Goal: Information Seeking & Learning: Learn about a topic

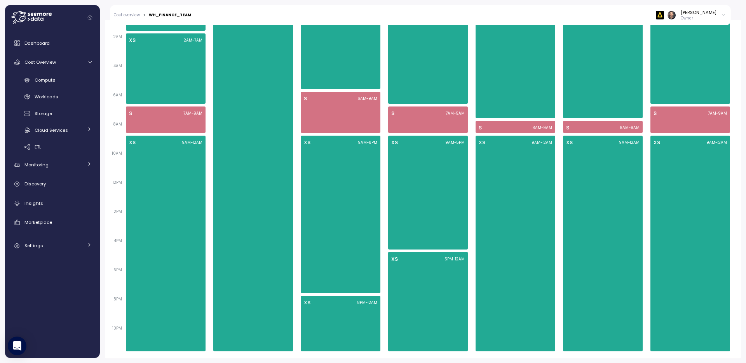
scroll to position [509, 0]
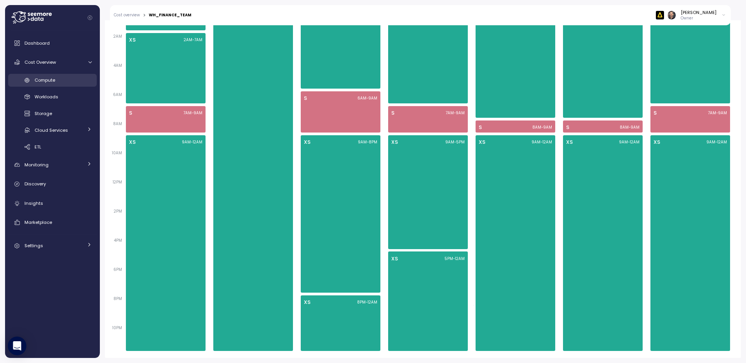
click at [47, 81] on span "Compute" at bounding box center [45, 80] width 21 height 6
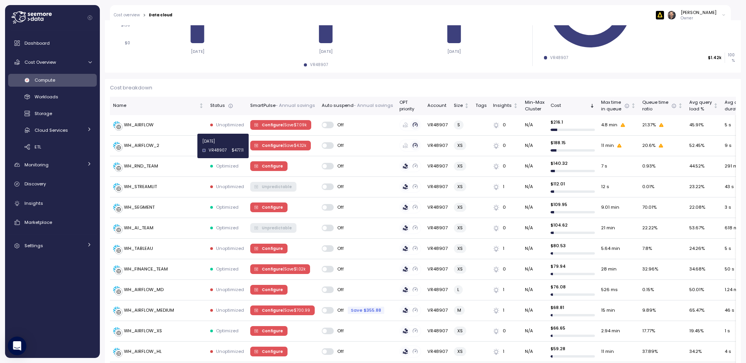
scroll to position [175, 0]
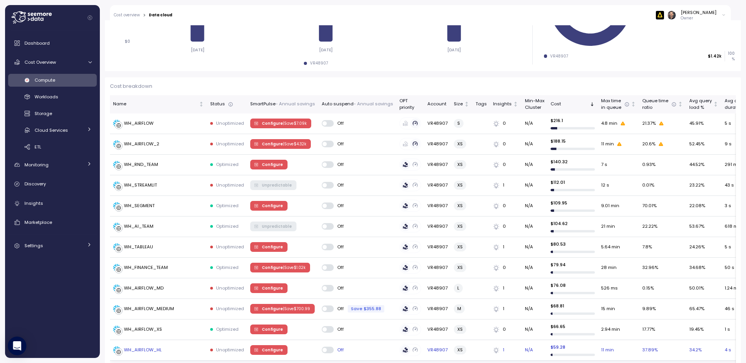
click at [160, 350] on div "WH_AIRFLOW_HL" at bounding box center [143, 350] width 38 height 7
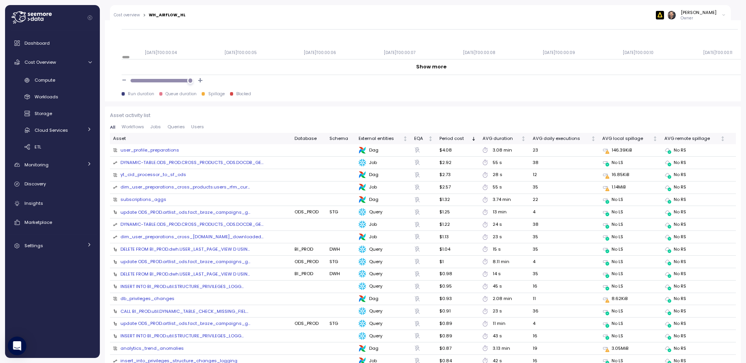
scroll to position [784, 0]
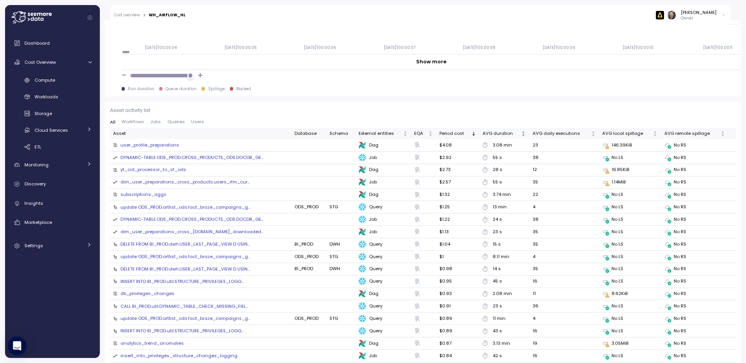
click at [521, 134] on icon "Not sorted" at bounding box center [523, 133] width 5 height 5
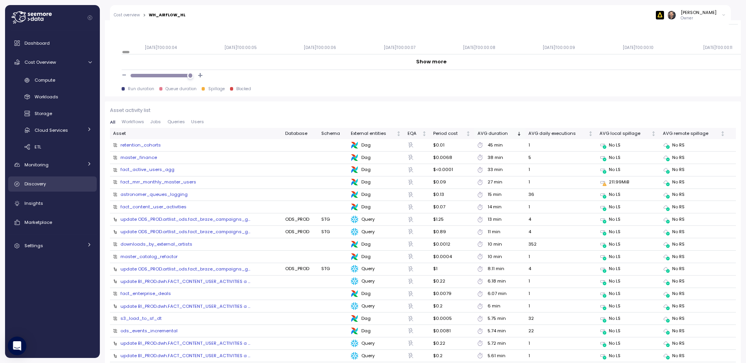
click at [34, 184] on span "Discovery" at bounding box center [34, 184] width 21 height 6
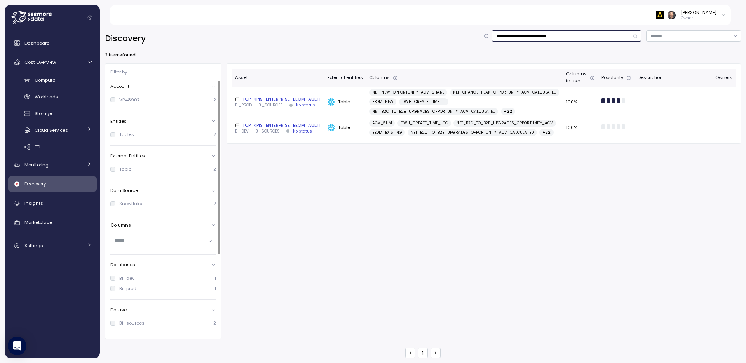
click at [521, 36] on input "**********" at bounding box center [566, 35] width 149 height 11
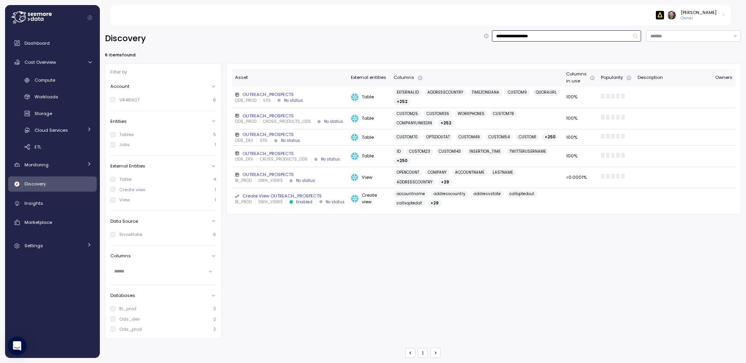
type input "**********"
click at [281, 193] on div "Create View OUTREACH_PROSPECTS" at bounding box center [290, 196] width 110 height 6
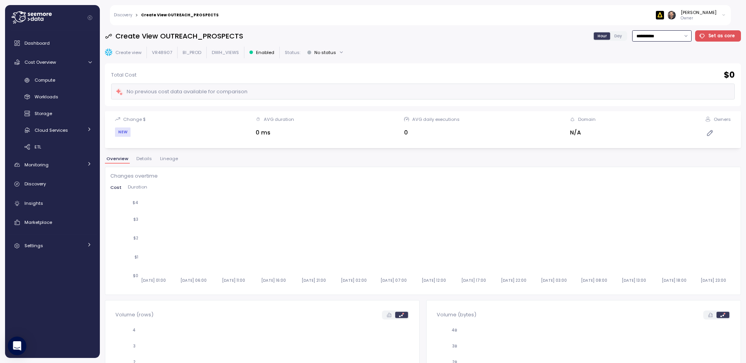
click at [671, 37] on input "**********" at bounding box center [661, 35] width 59 height 11
click at [654, 91] on div "Last 30 days" at bounding box center [655, 92] width 29 height 6
type input "**********"
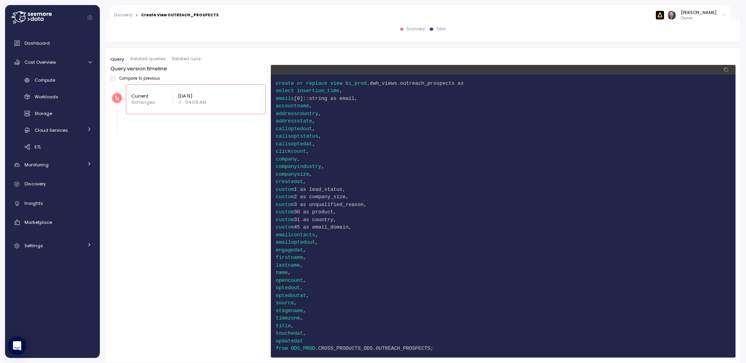
scroll to position [29, 0]
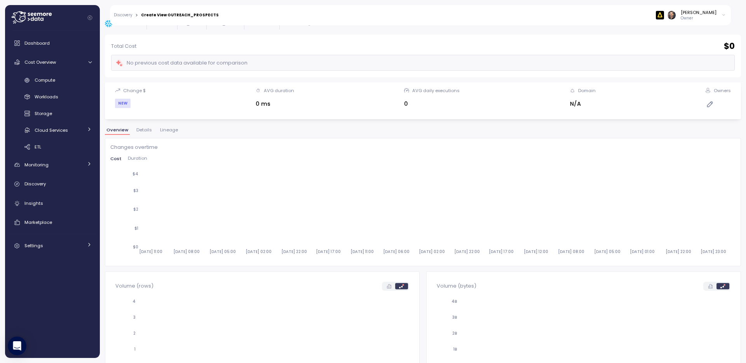
click at [124, 13] on link "Discovery" at bounding box center [123, 15] width 18 height 4
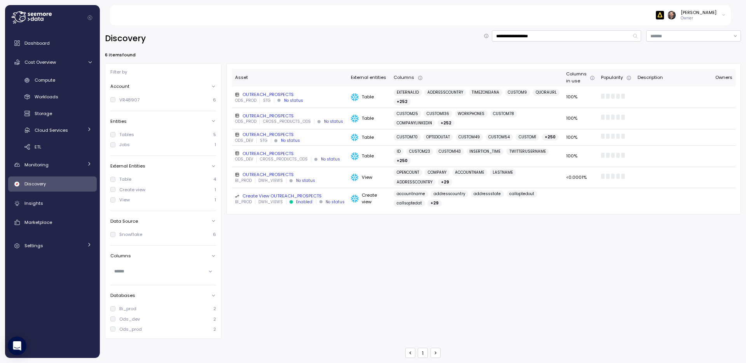
click at [272, 116] on div "OUTREACH_PROSPECTS" at bounding box center [290, 116] width 110 height 6
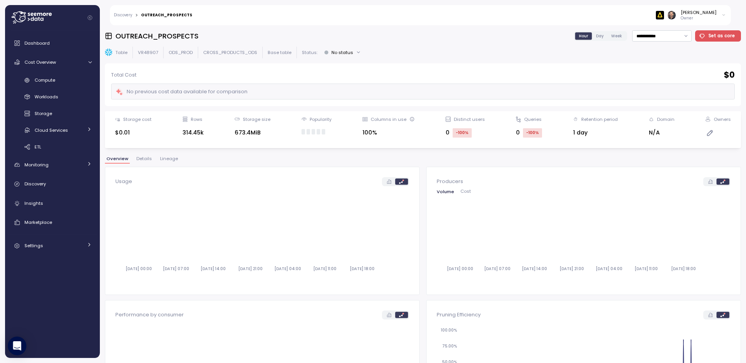
click at [171, 158] on span "Lineage" at bounding box center [169, 159] width 18 height 4
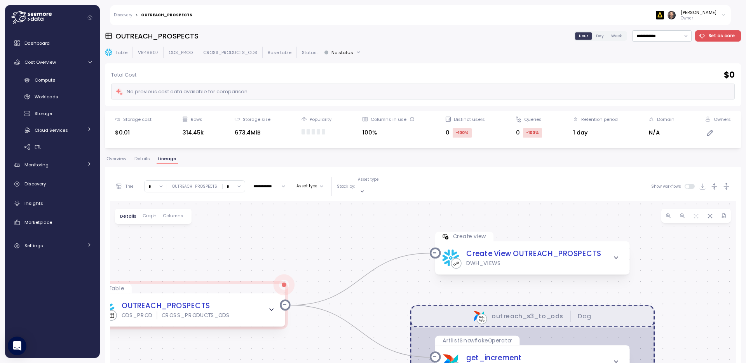
drag, startPoint x: 396, startPoint y: 242, endPoint x: 338, endPoint y: 206, distance: 68.2
click at [338, 206] on div "outreach_s3_to_ods Dag Table OUTREACH_PROSPECTS ODS_PROD CROSS_PRODUCTS_ODS Cre…" at bounding box center [423, 352] width 626 height 303
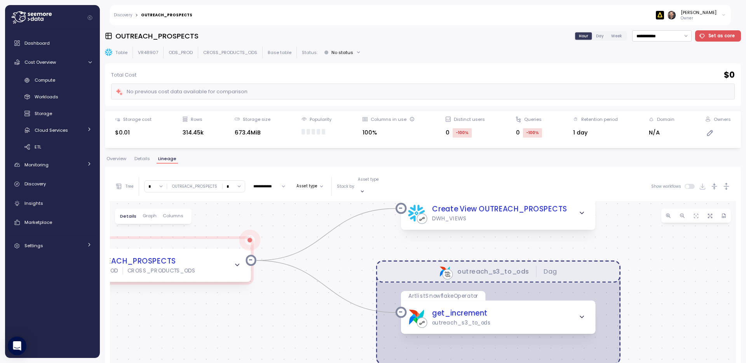
drag, startPoint x: 683, startPoint y: 298, endPoint x: 658, endPoint y: 252, distance: 52.7
click at [658, 252] on div "outreach_s3_to_ods Dag Table OUTREACH_PROSPECTS ODS_PROD CROSS_PRODUCTS_ODS Cre…" at bounding box center [423, 352] width 626 height 303
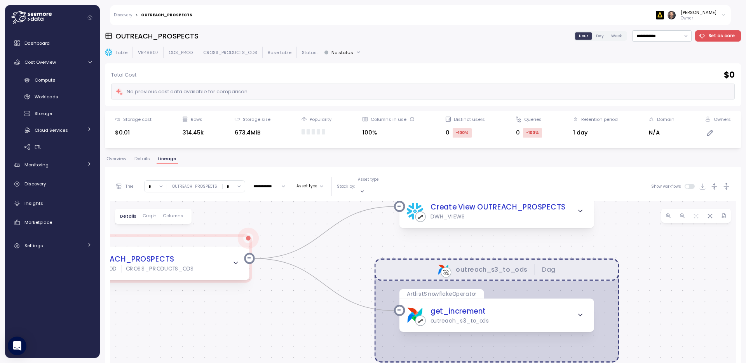
click at [238, 184] on input "*" at bounding box center [234, 186] width 22 height 11
click at [238, 237] on div "3" at bounding box center [233, 239] width 21 height 10
type input "*"
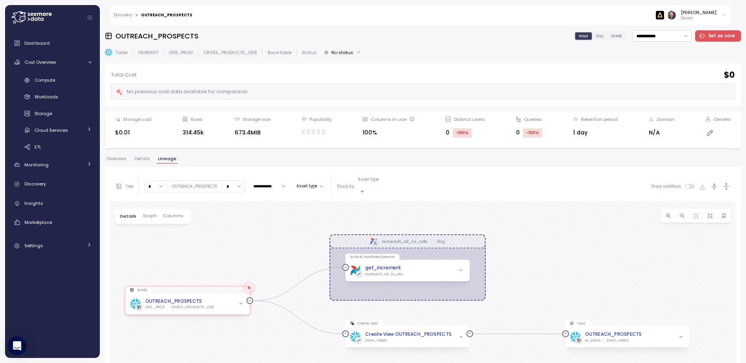
drag, startPoint x: 539, startPoint y: 313, endPoint x: 526, endPoint y: 233, distance: 81.4
click at [526, 233] on div "outreach_s3_to_ods Dag Table OUTREACH_PROSPECTS ODS_PROD CROSS_PRODUCTS_ODS Cre…" at bounding box center [423, 352] width 626 height 303
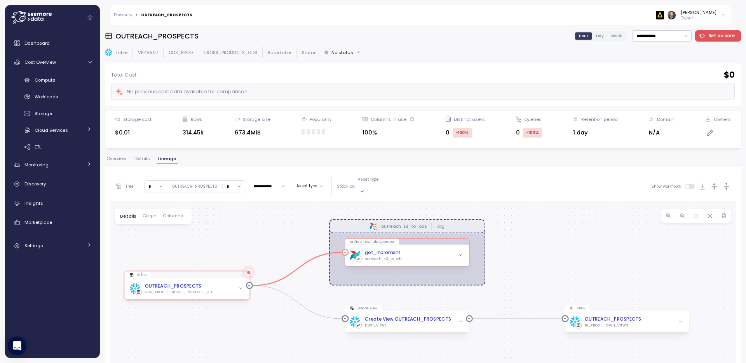
click at [359, 245] on div "get_increment outreach_s3_to_ods" at bounding box center [407, 255] width 124 height 21
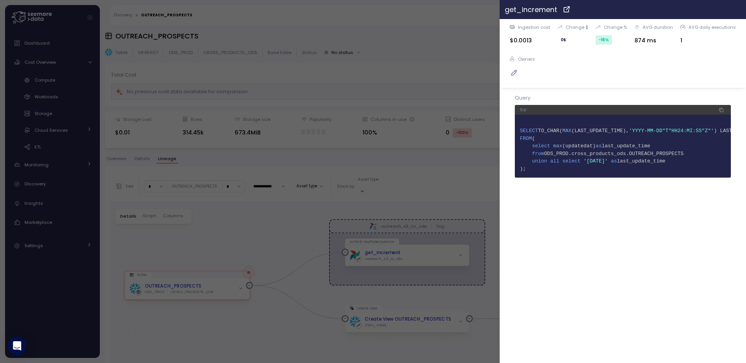
click at [671, 10] on icon "button" at bounding box center [737, 9] width 3 height 3
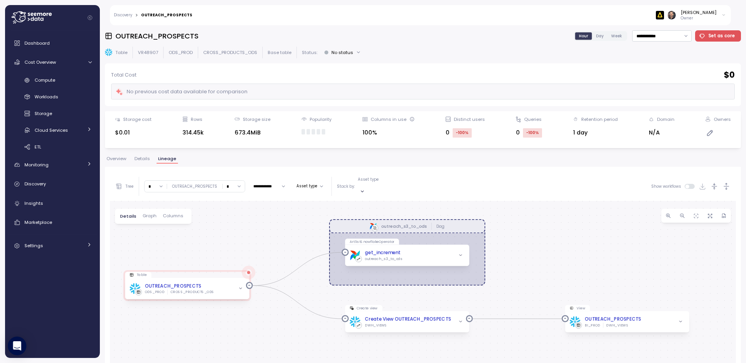
click at [161, 183] on input "*" at bounding box center [156, 186] width 22 height 11
click at [156, 240] on div "3" at bounding box center [156, 239] width 12 height 6
type input "*"
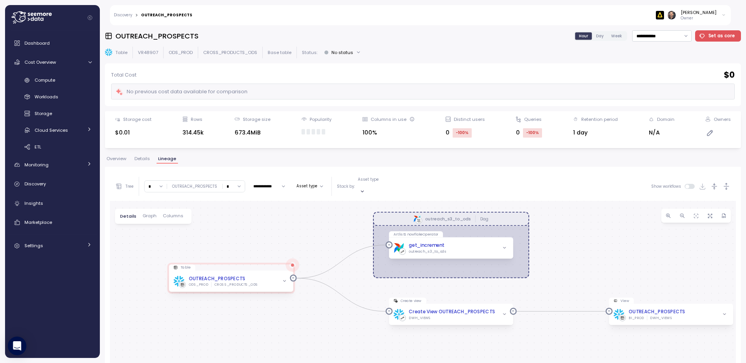
drag, startPoint x: 243, startPoint y: 304, endPoint x: 274, endPoint y: 216, distance: 93.2
click at [274, 216] on div "outreach_s3_to_ods Dag Table OUTREACH_PROSPECTS ODS_PROD CROSS_PRODUCTS_ODS Cre…" at bounding box center [423, 352] width 626 height 303
